Goal: Information Seeking & Learning: Learn about a topic

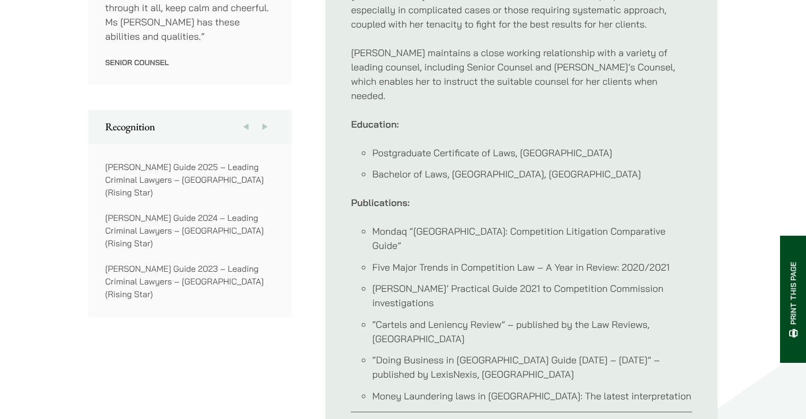
scroll to position [848, 0]
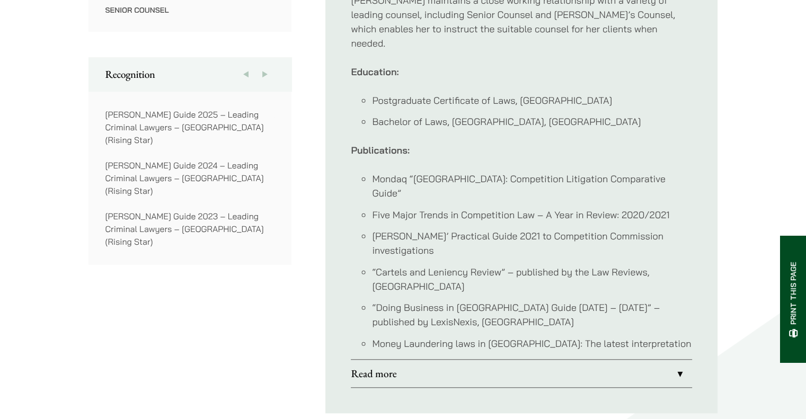
click at [430, 360] on link "Read more" at bounding box center [521, 374] width 341 height 28
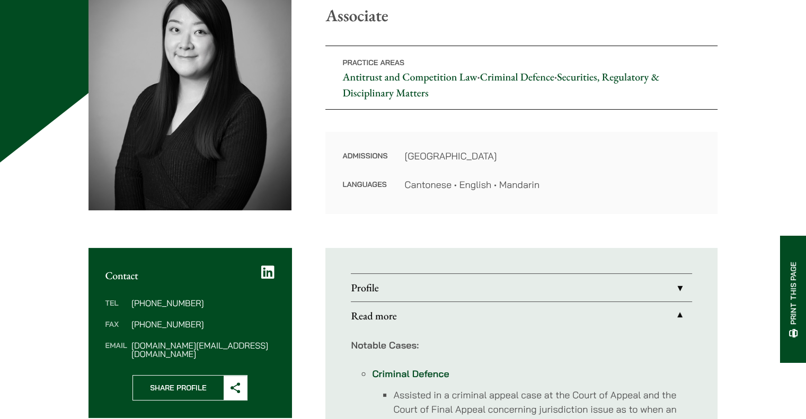
scroll to position [159, 0]
click at [394, 311] on link "Read more" at bounding box center [521, 316] width 341 height 28
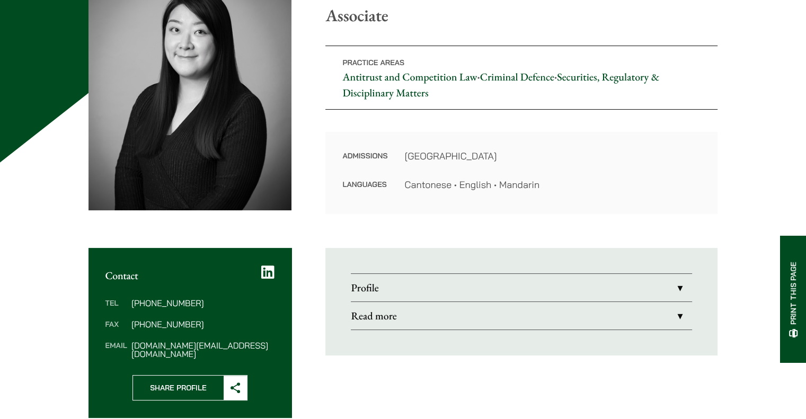
scroll to position [212, 0]
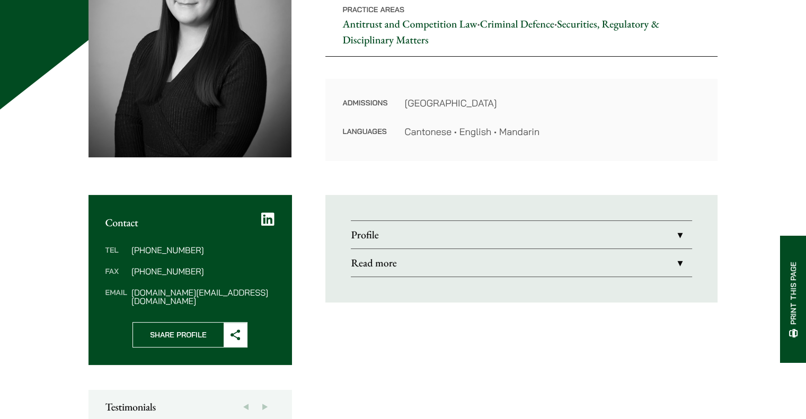
click at [419, 262] on link "Read more" at bounding box center [521, 263] width 341 height 28
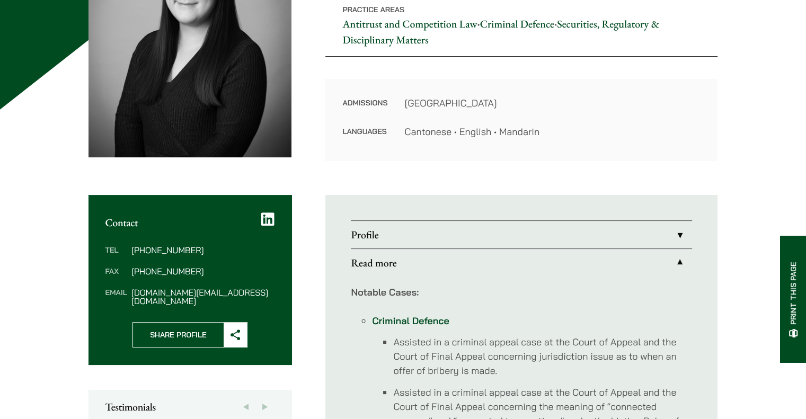
click at [413, 235] on link "Profile" at bounding box center [521, 235] width 341 height 28
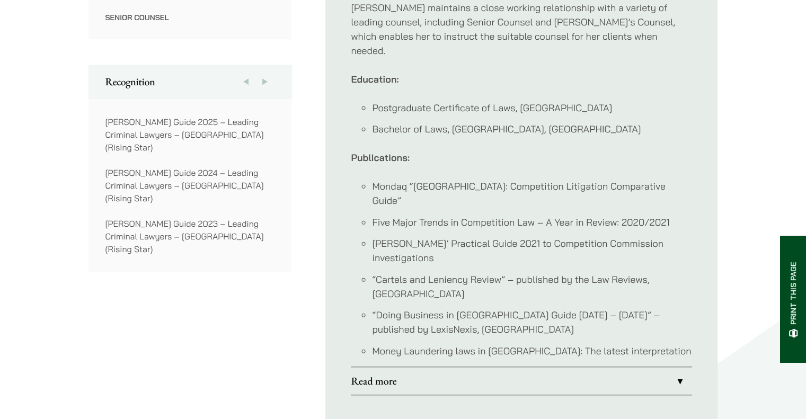
scroll to position [848, 0]
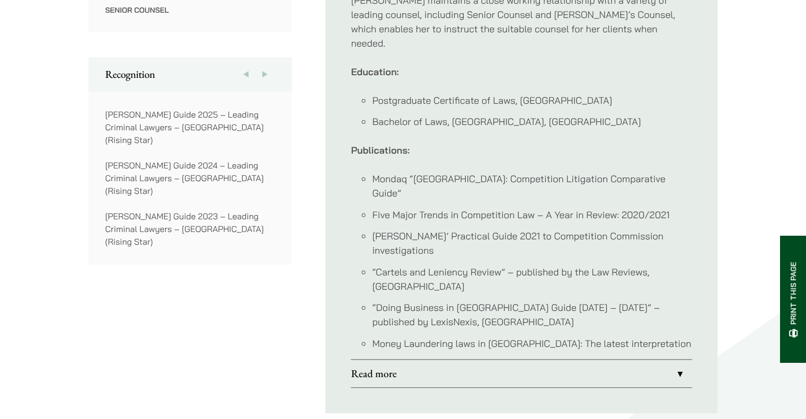
click at [449, 360] on link "Read more" at bounding box center [521, 374] width 341 height 28
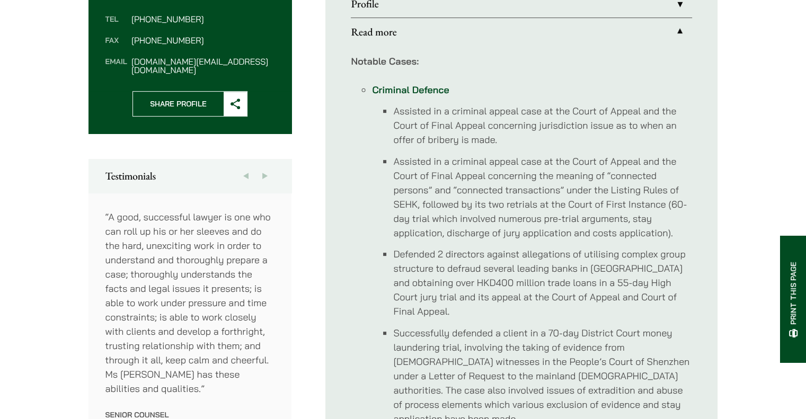
scroll to position [477, 0]
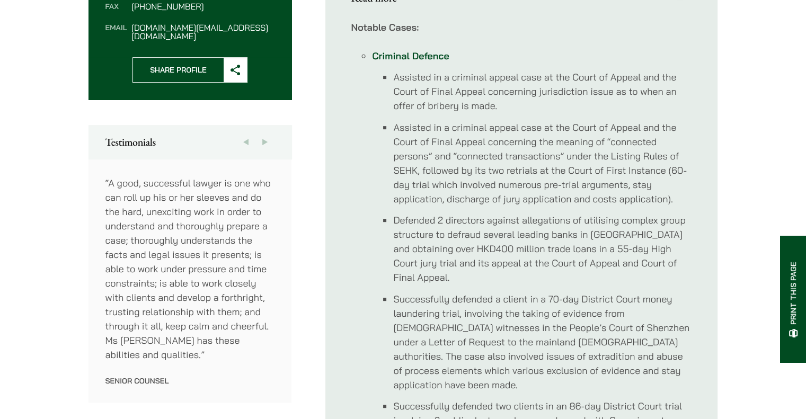
click at [565, 271] on li "Defended 2 directors against allegations of utilising complex group structure t…" at bounding box center [542, 249] width 299 height 72
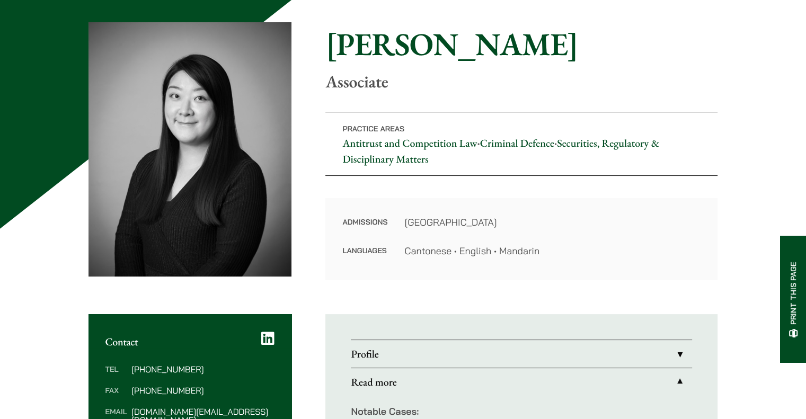
scroll to position [159, 0]
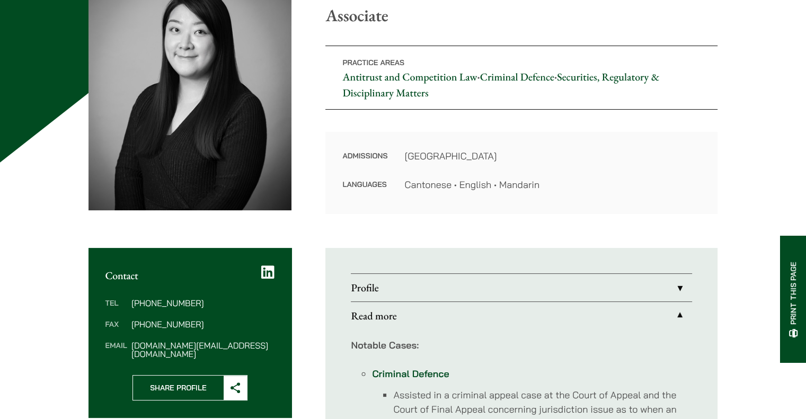
click at [524, 279] on link "Profile" at bounding box center [521, 288] width 341 height 28
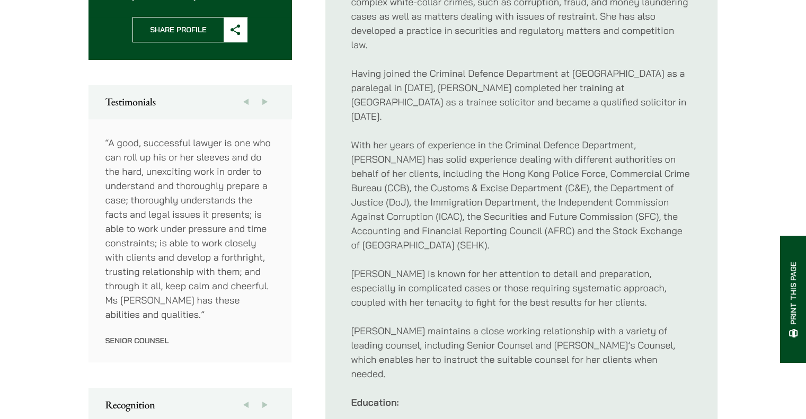
scroll to position [530, 0]
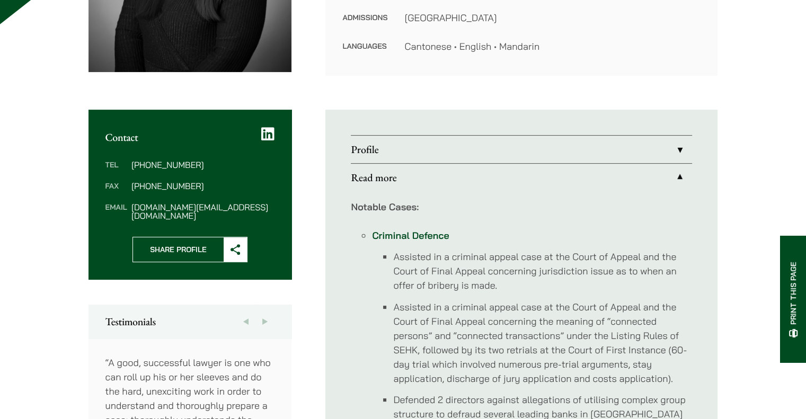
scroll to position [89, 0]
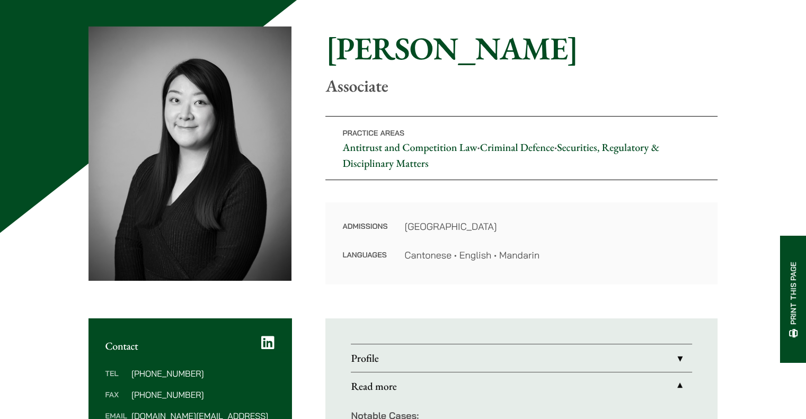
click at [441, 346] on link "Profile" at bounding box center [521, 359] width 341 height 28
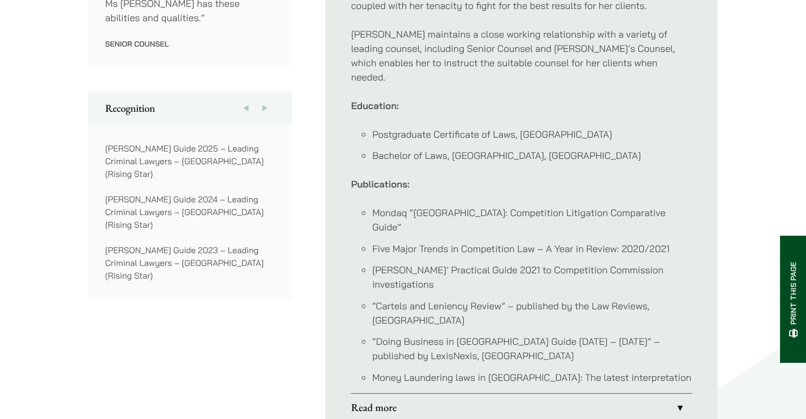
scroll to position [831, 0]
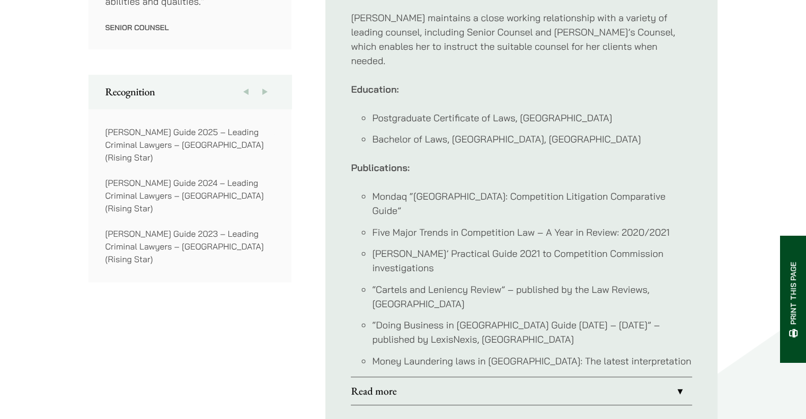
click at [583, 398] on div "Home » Lawyers » [PERSON_NAME] Ma [PERSON_NAME] Ma Associate Practice Areas Ant…" at bounding box center [403, 8] width 668 height 1449
